Goal: Task Accomplishment & Management: Manage account settings

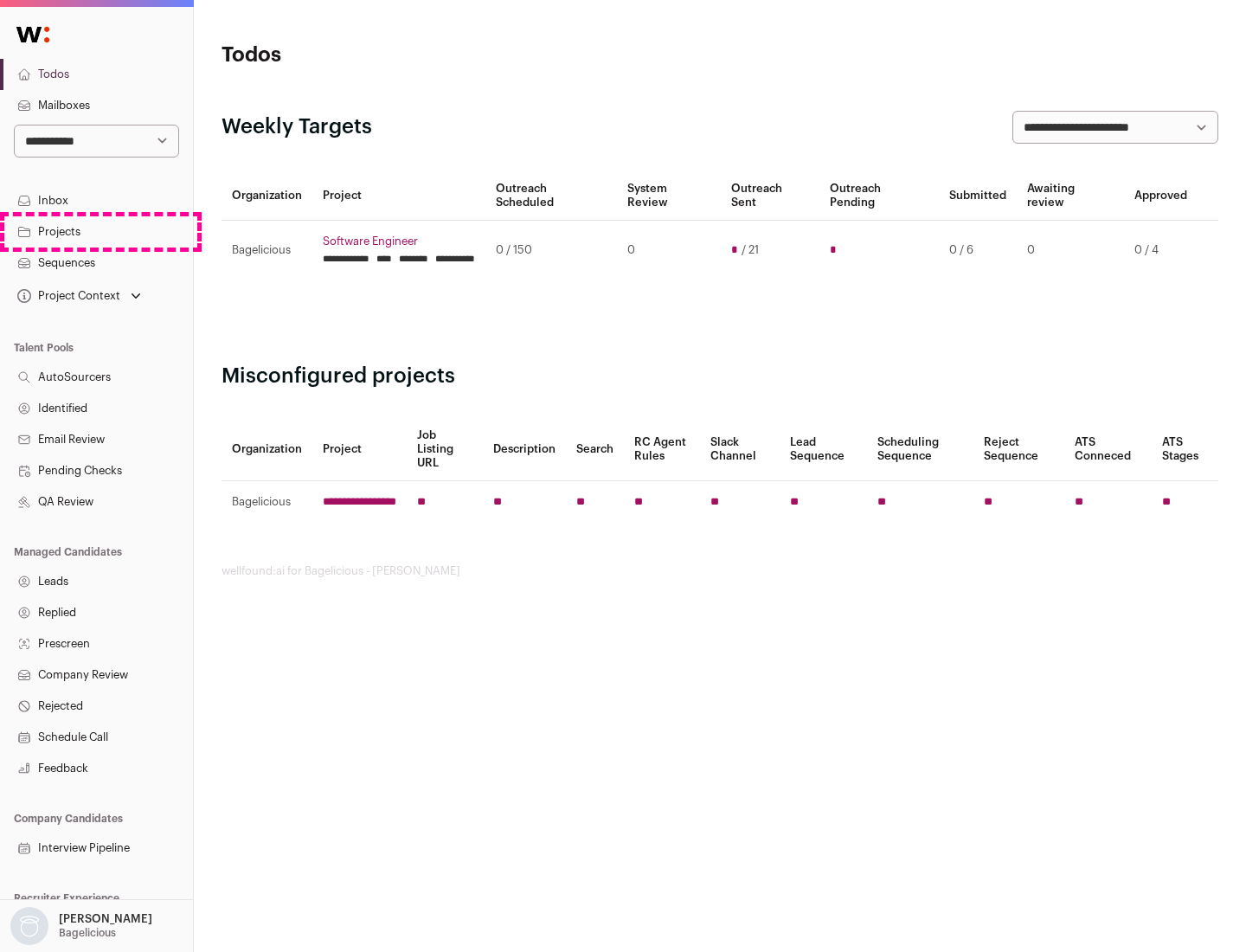
click at [96, 231] on link "Projects" at bounding box center [96, 232] width 193 height 31
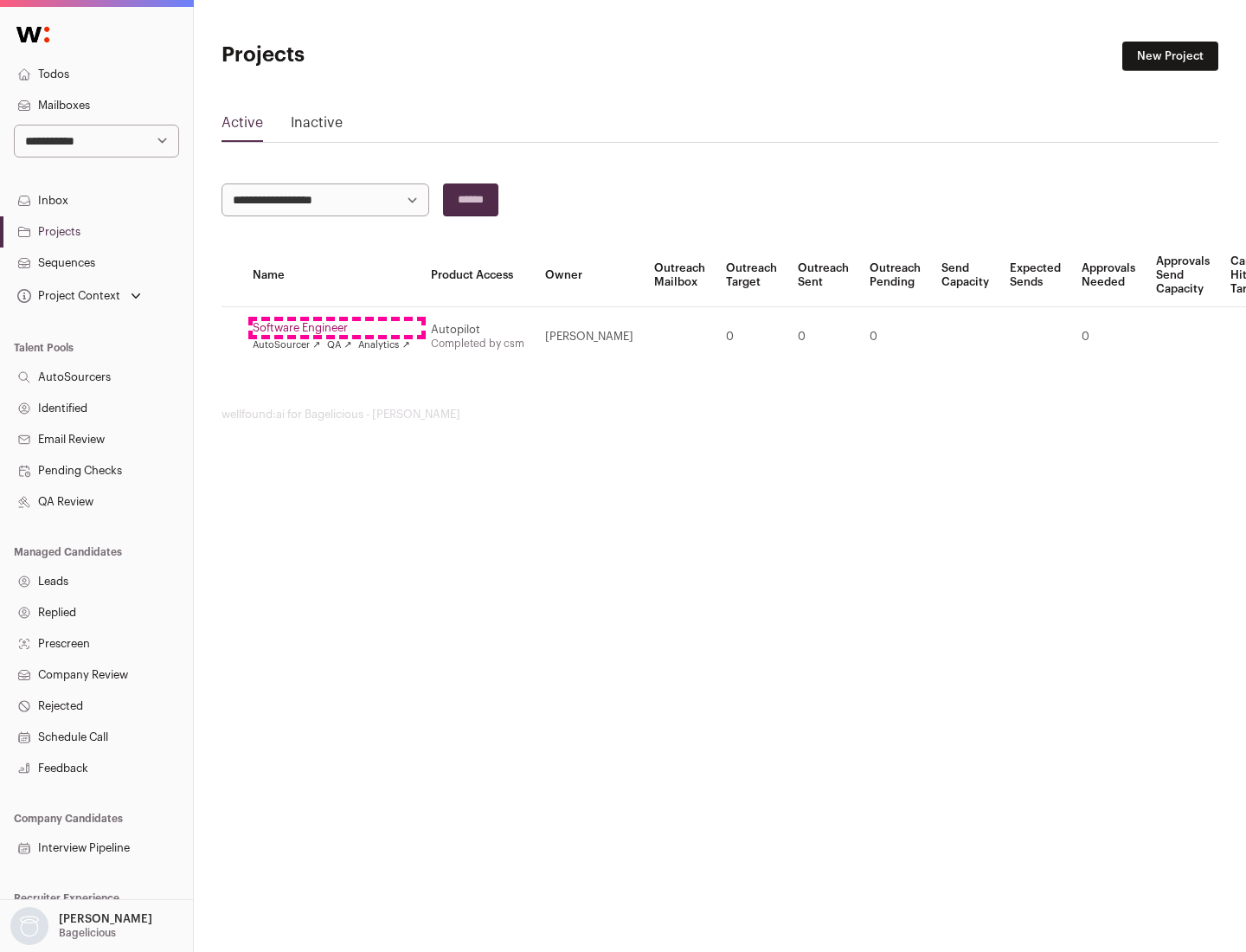
click at [336, 328] on link "Software Engineer" at bounding box center [332, 327] width 157 height 14
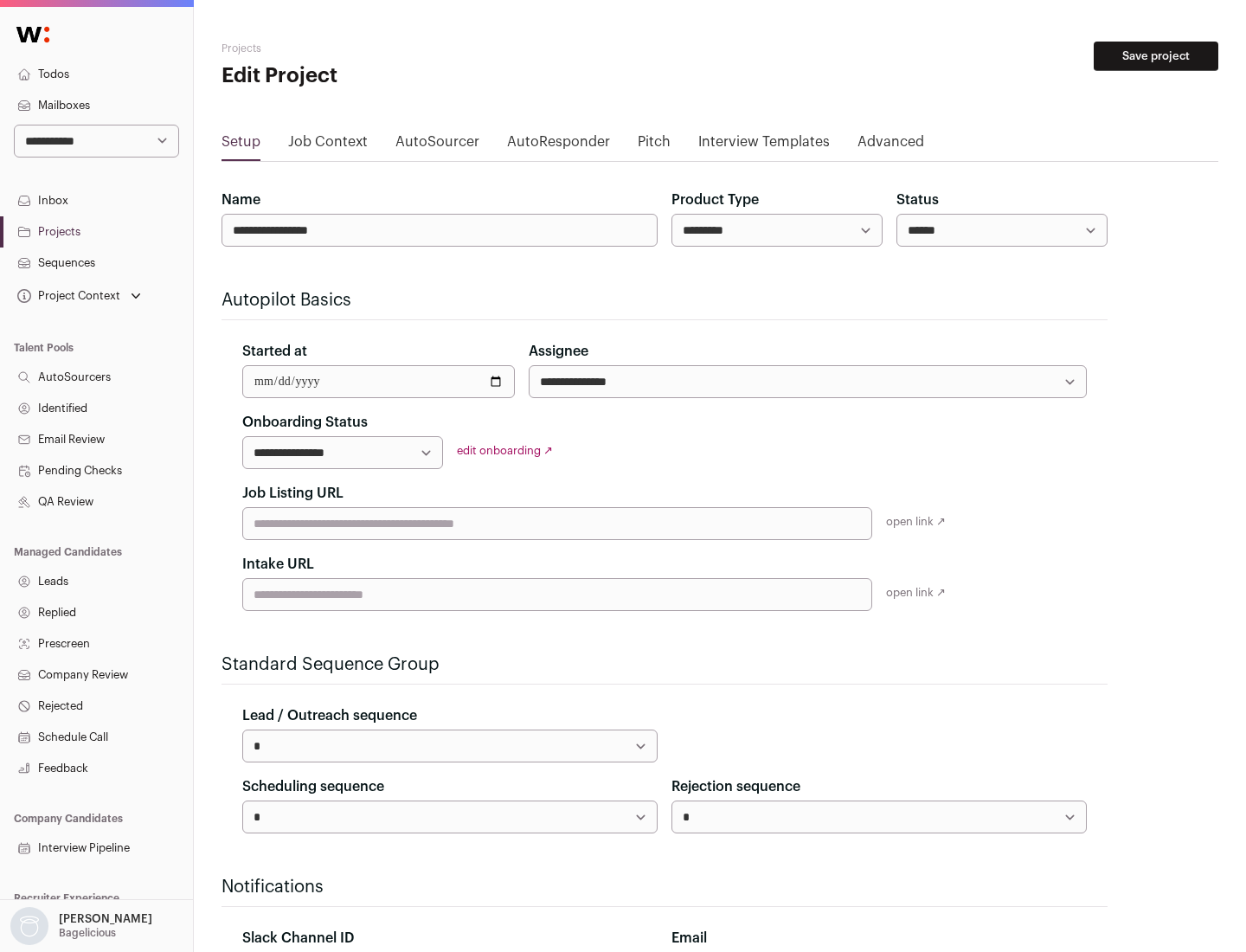
click at [1156, 57] on button "Save project" at bounding box center [1156, 56] width 124 height 29
